Goal: Task Accomplishment & Management: Manage account settings

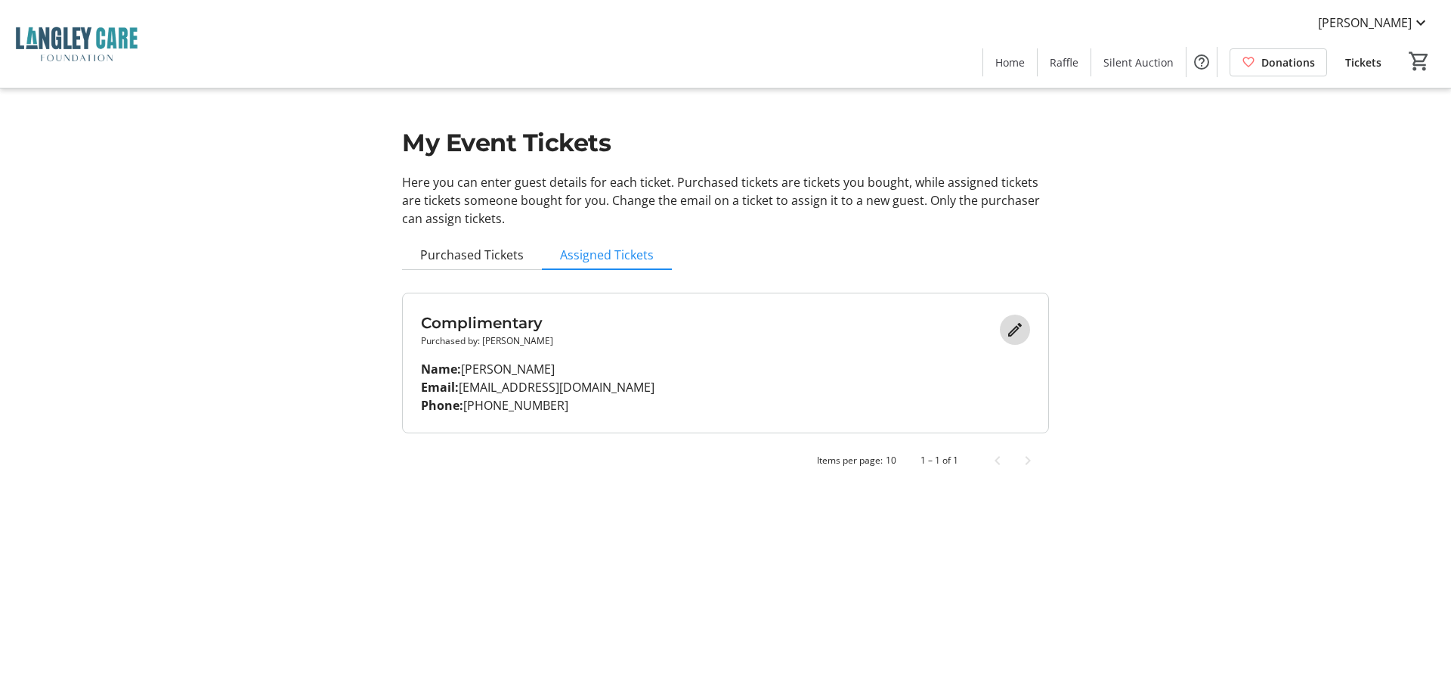
click at [1010, 330] on mat-icon "Edit" at bounding box center [1015, 330] width 18 height 18
click at [159, 167] on tr-design-standard-layout-narrow "My Event Tickets Here you can enter guest details for each ticket. Purchased ti…" at bounding box center [725, 247] width 1451 height 494
click at [1006, 329] on mat-icon "Edit" at bounding box center [1015, 330] width 18 height 18
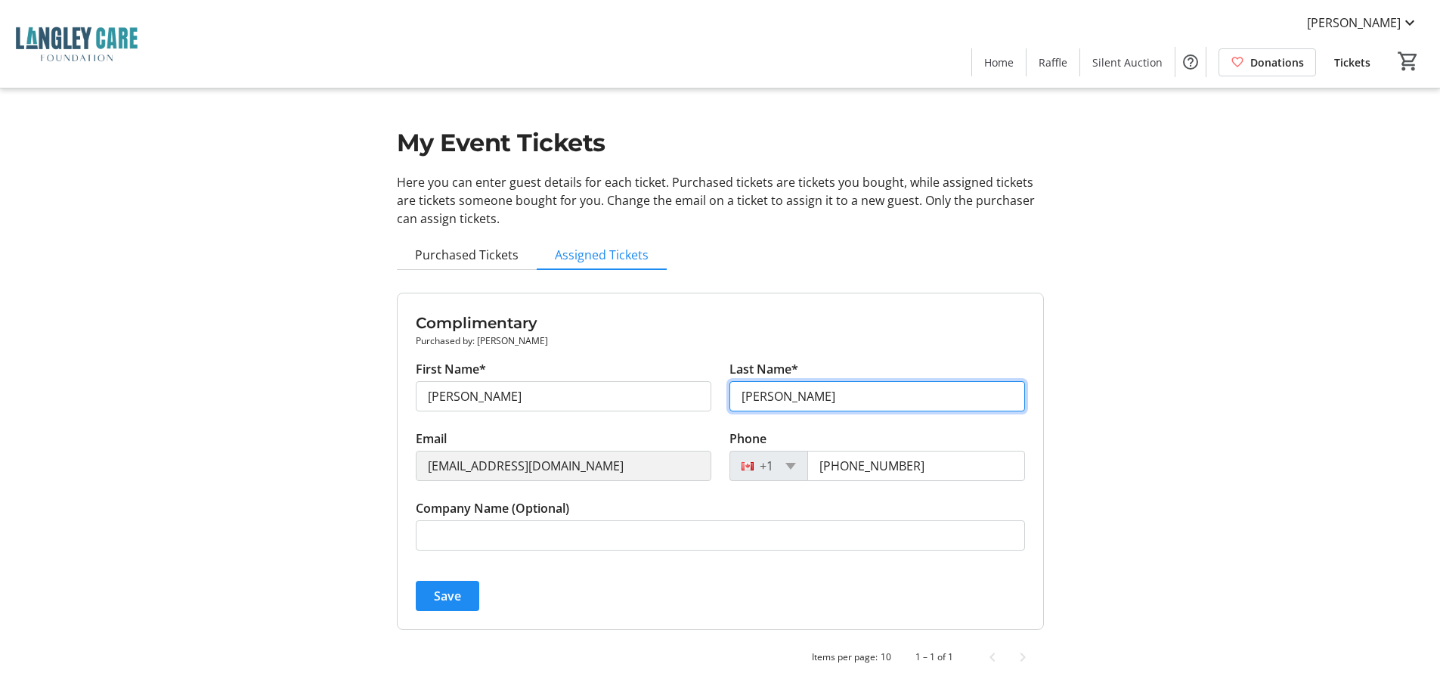
click at [762, 394] on input "[PERSON_NAME]" at bounding box center [877, 396] width 296 height 30
type input "Brisebois"
click at [445, 584] on span "submit" at bounding box center [448, 596] width 64 height 36
